Goal: Task Accomplishment & Management: Complete application form

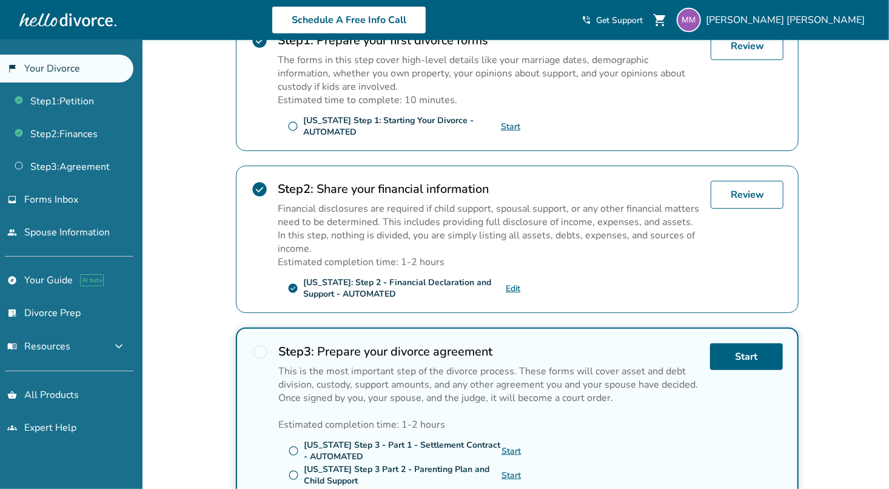
scroll to position [264, 0]
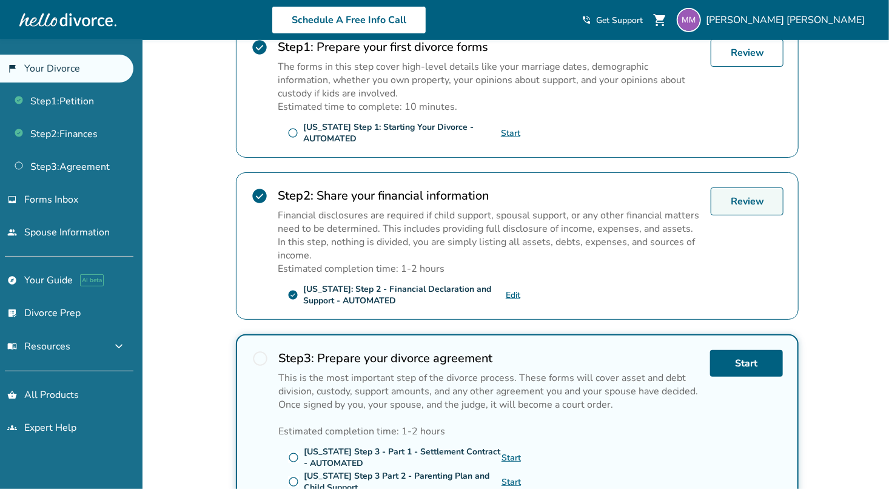
click at [739, 203] on link "Review" at bounding box center [747, 201] width 73 height 28
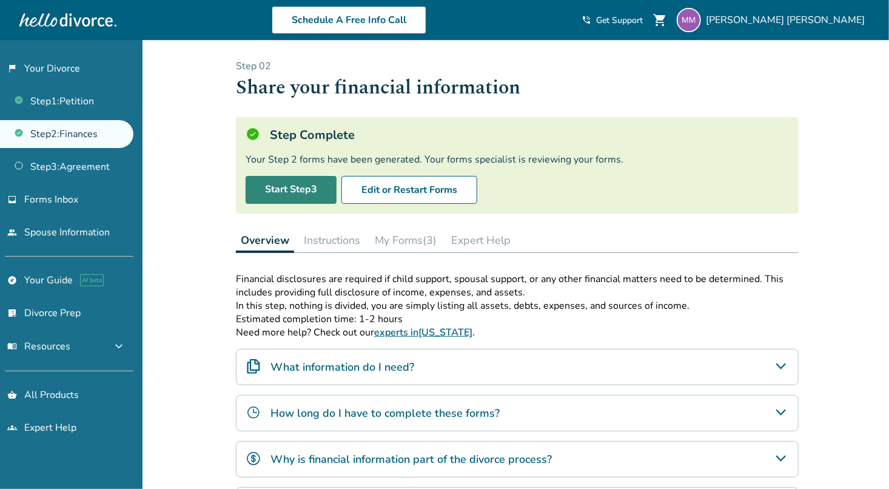
click at [309, 183] on link "Start Step 3" at bounding box center [291, 190] width 91 height 28
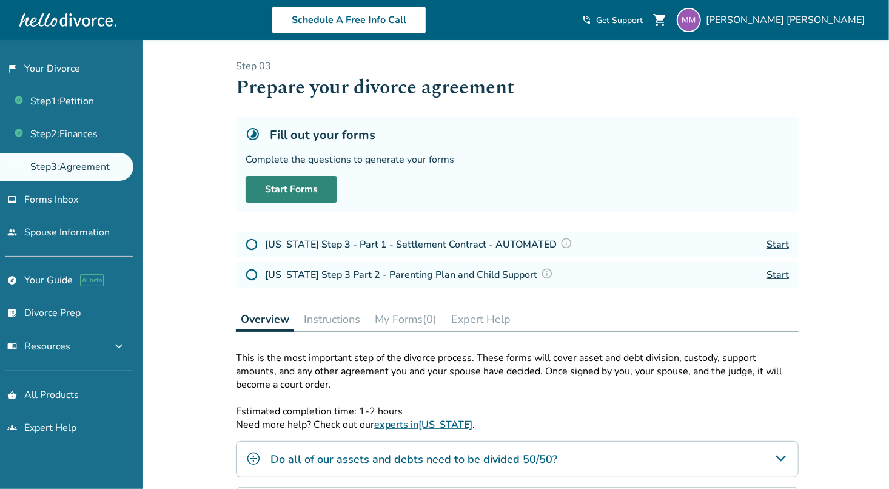
click at [294, 190] on link "Start Forms" at bounding box center [292, 189] width 92 height 27
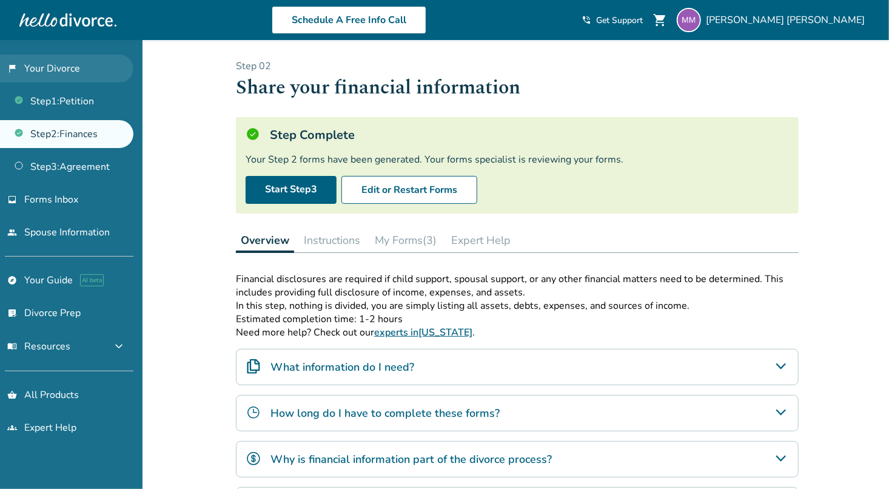
click at [63, 72] on link "flag_2 Your Divorce" at bounding box center [66, 69] width 133 height 28
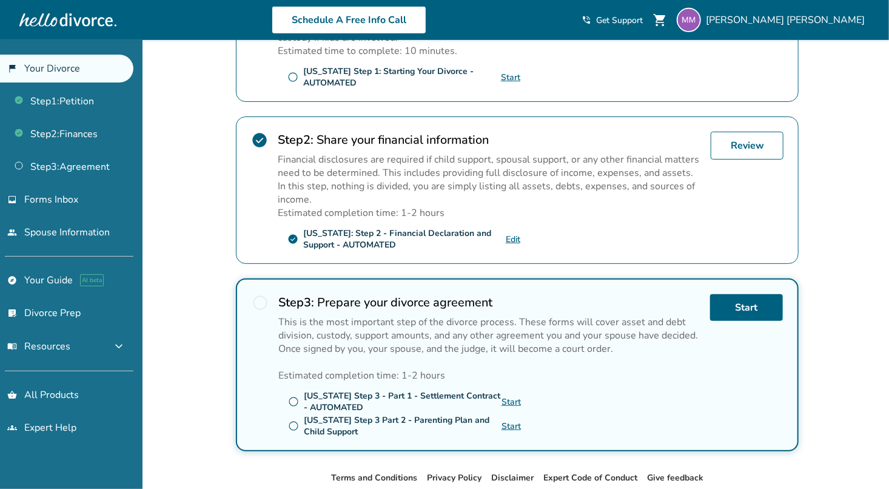
scroll to position [381, 0]
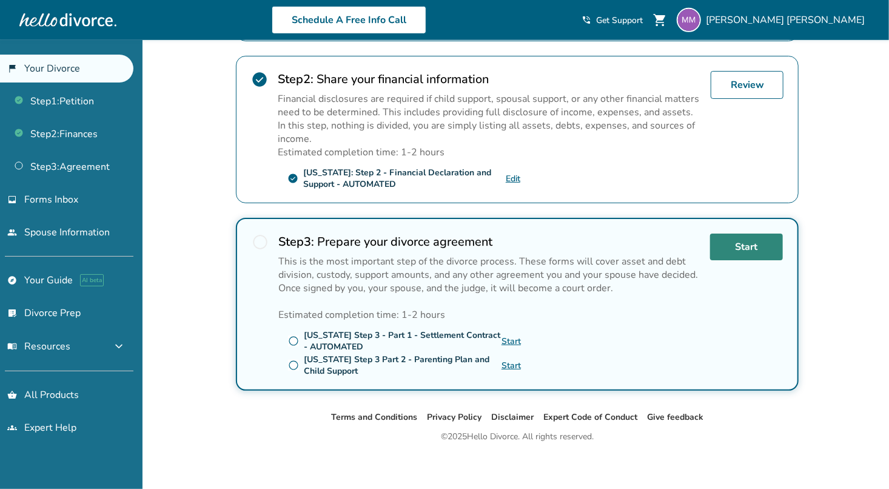
click at [747, 249] on link "Start" at bounding box center [746, 247] width 73 height 27
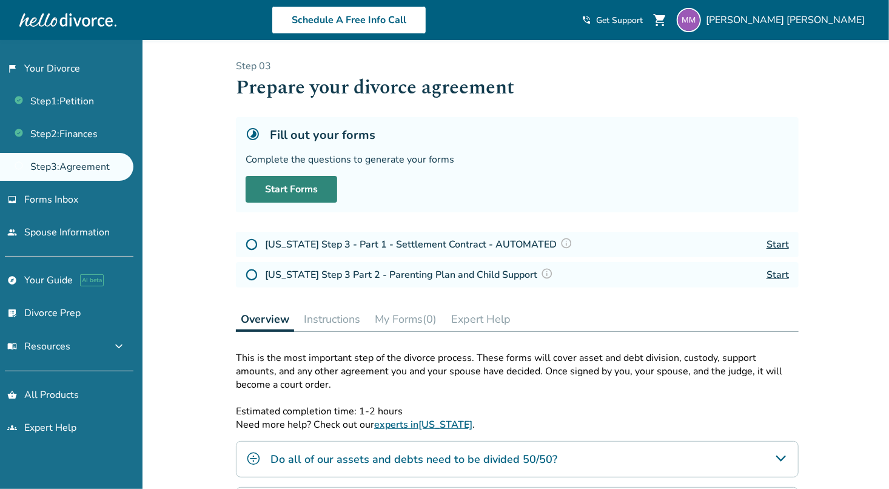
click at [286, 192] on link "Start Forms" at bounding box center [292, 189] width 92 height 27
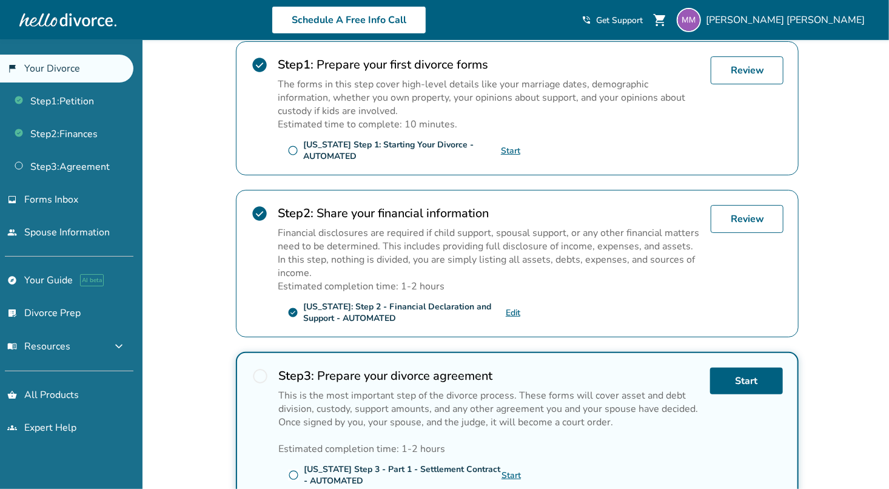
scroll to position [381, 0]
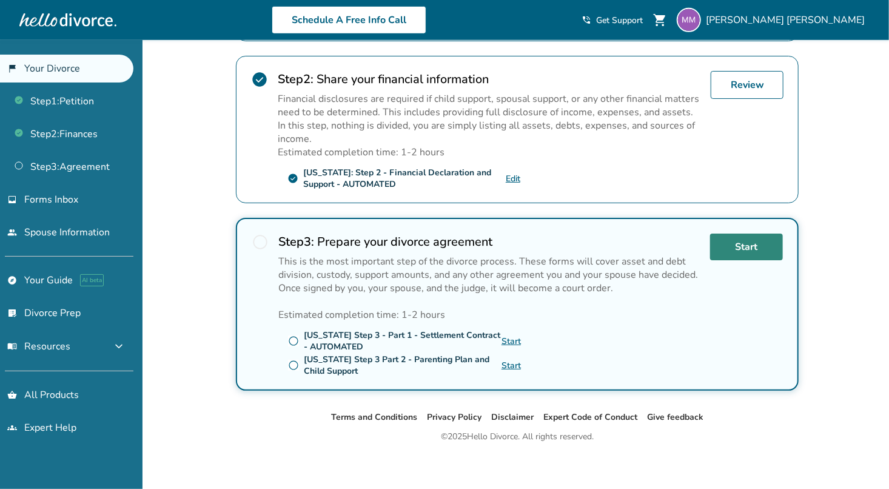
click at [740, 253] on link "Start" at bounding box center [746, 247] width 73 height 27
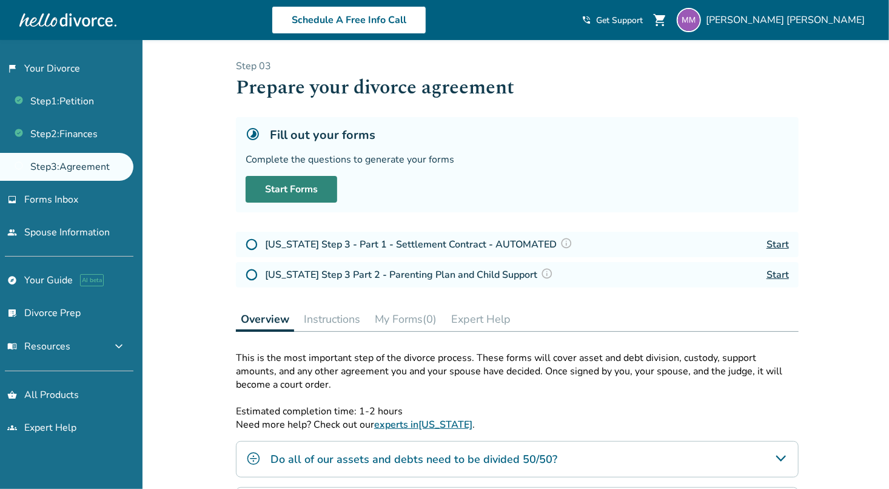
click at [289, 178] on link "Start Forms" at bounding box center [292, 189] width 92 height 27
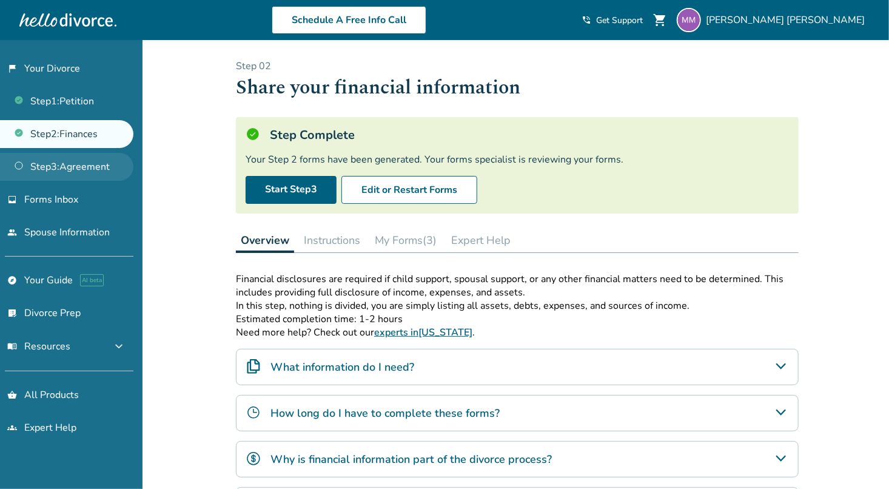
click at [95, 164] on link "Step 3 : Agreement" at bounding box center [66, 167] width 133 height 28
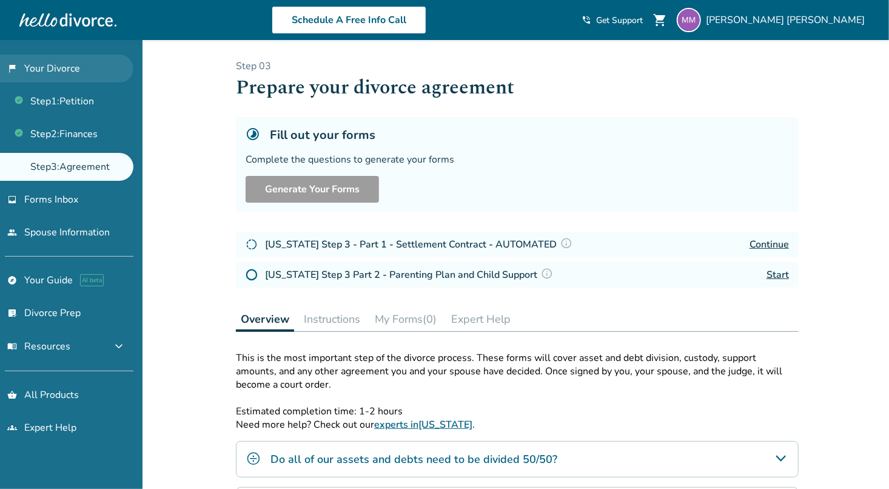
click at [55, 66] on link "flag_2 Your Divorce" at bounding box center [66, 69] width 133 height 28
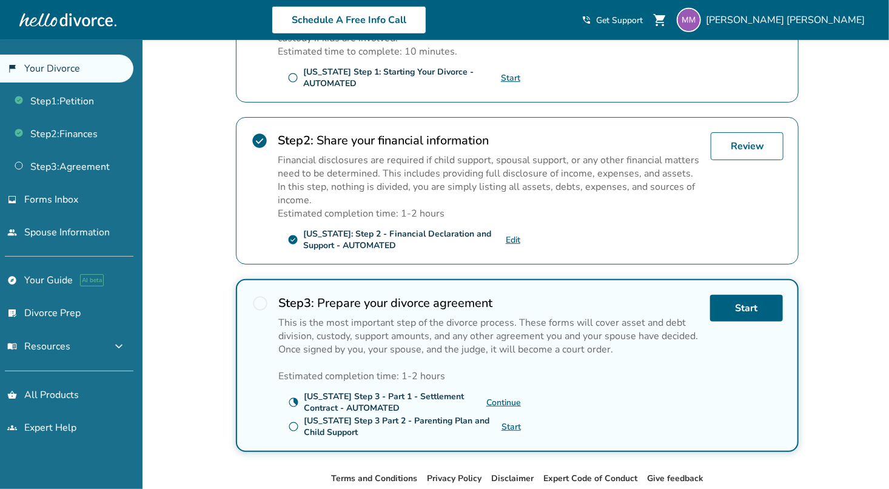
scroll to position [381, 0]
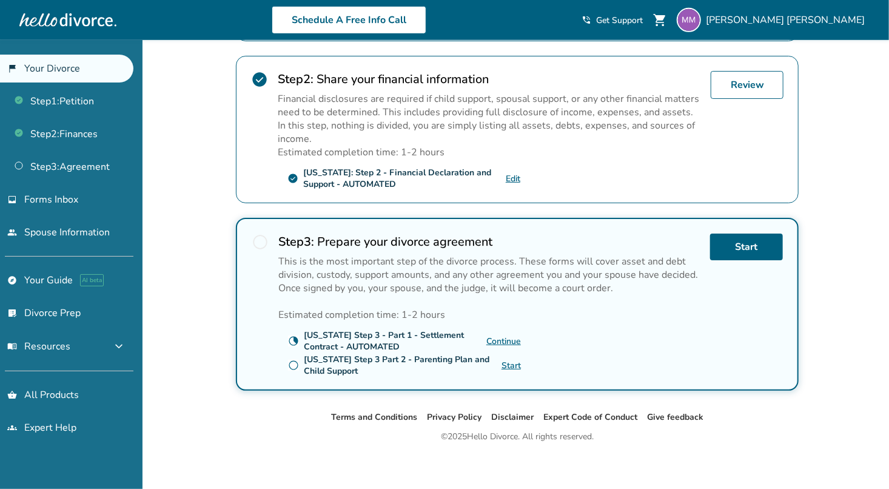
click at [508, 360] on link "Start" at bounding box center [511, 366] width 19 height 12
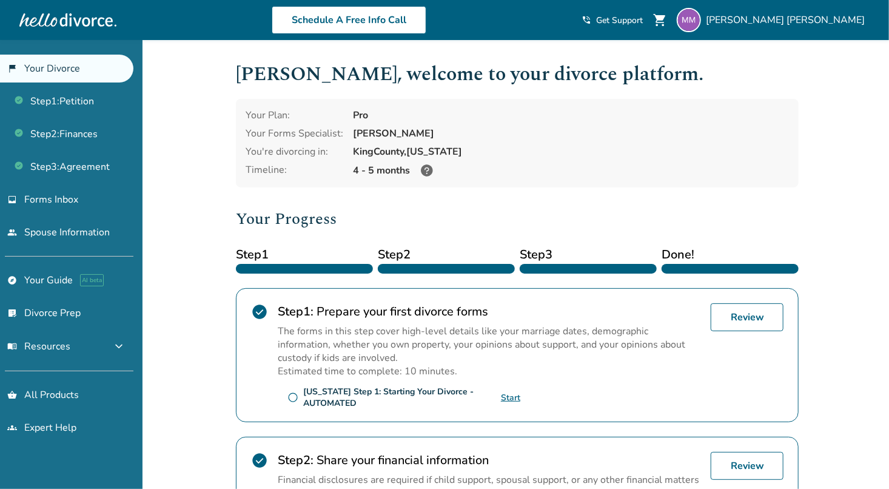
click at [766, 166] on div "4 - 5 months" at bounding box center [571, 170] width 436 height 15
